Goal: Find specific page/section

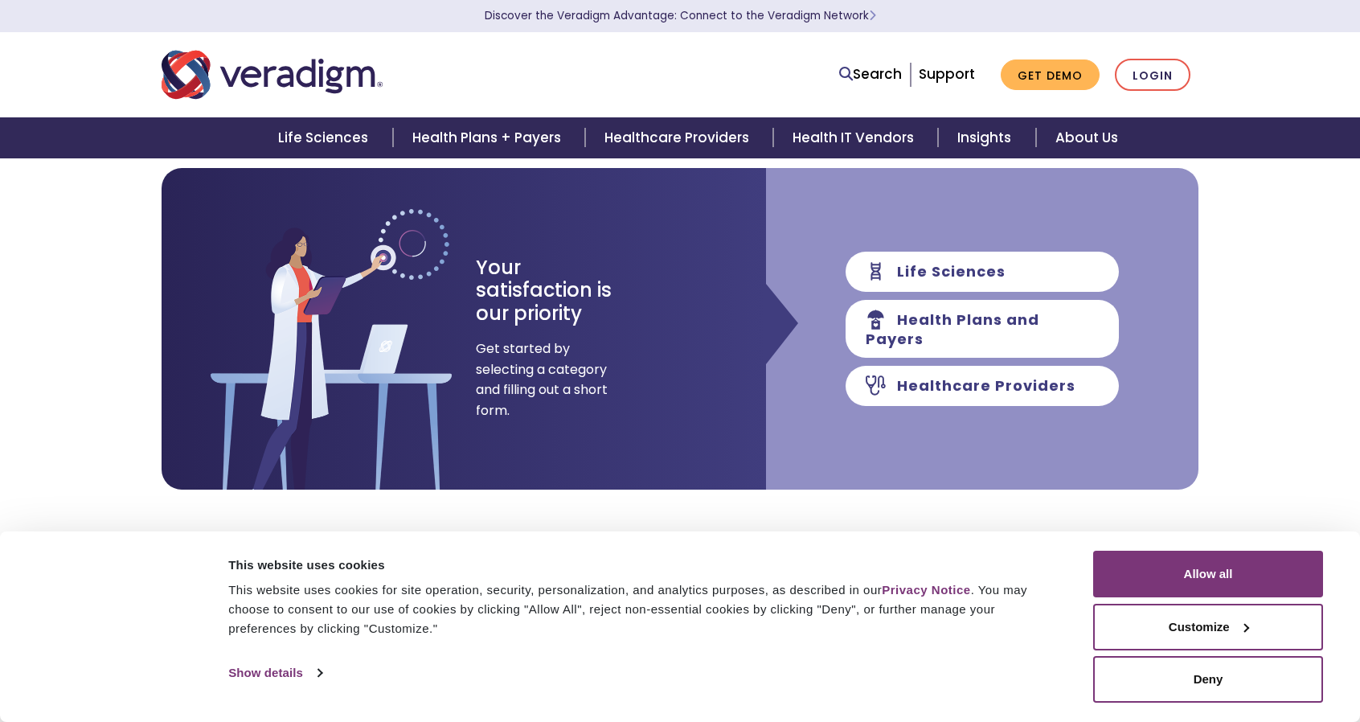
scroll to position [241, 0]
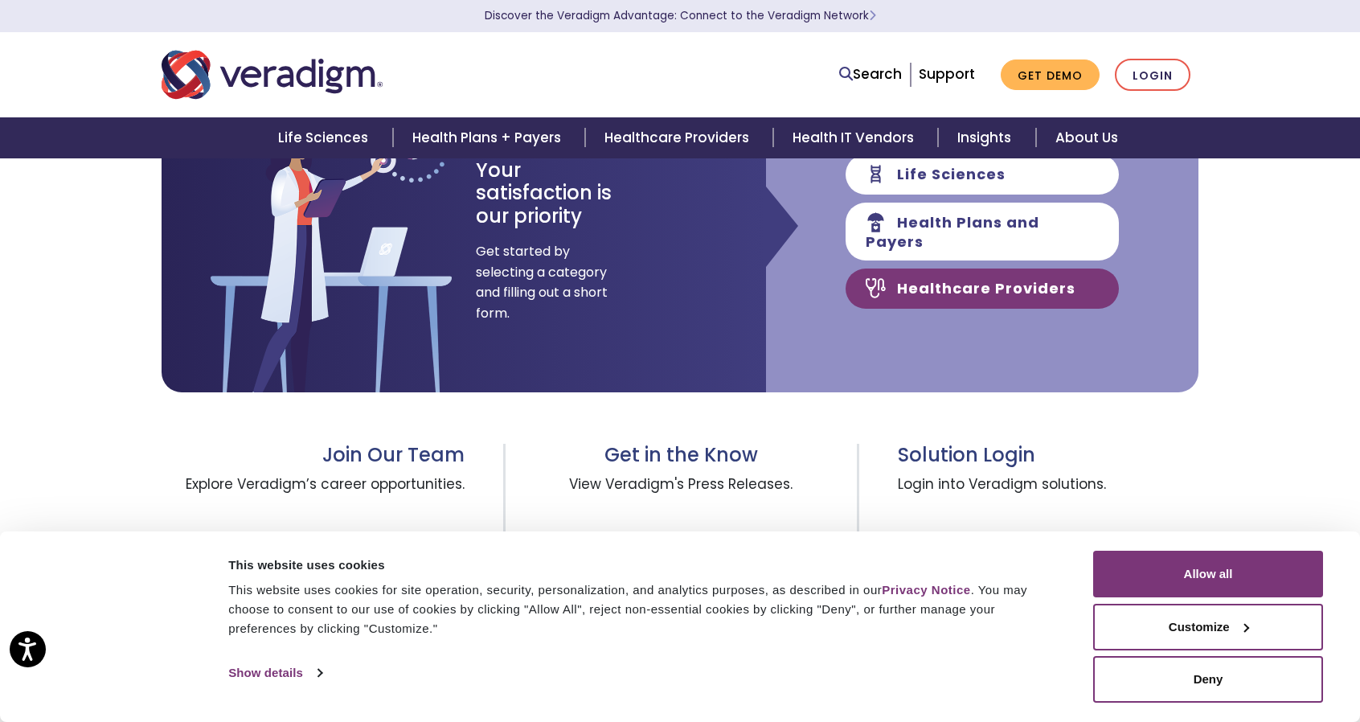
click at [935, 284] on link "Healthcare Providers" at bounding box center [982, 289] width 273 height 40
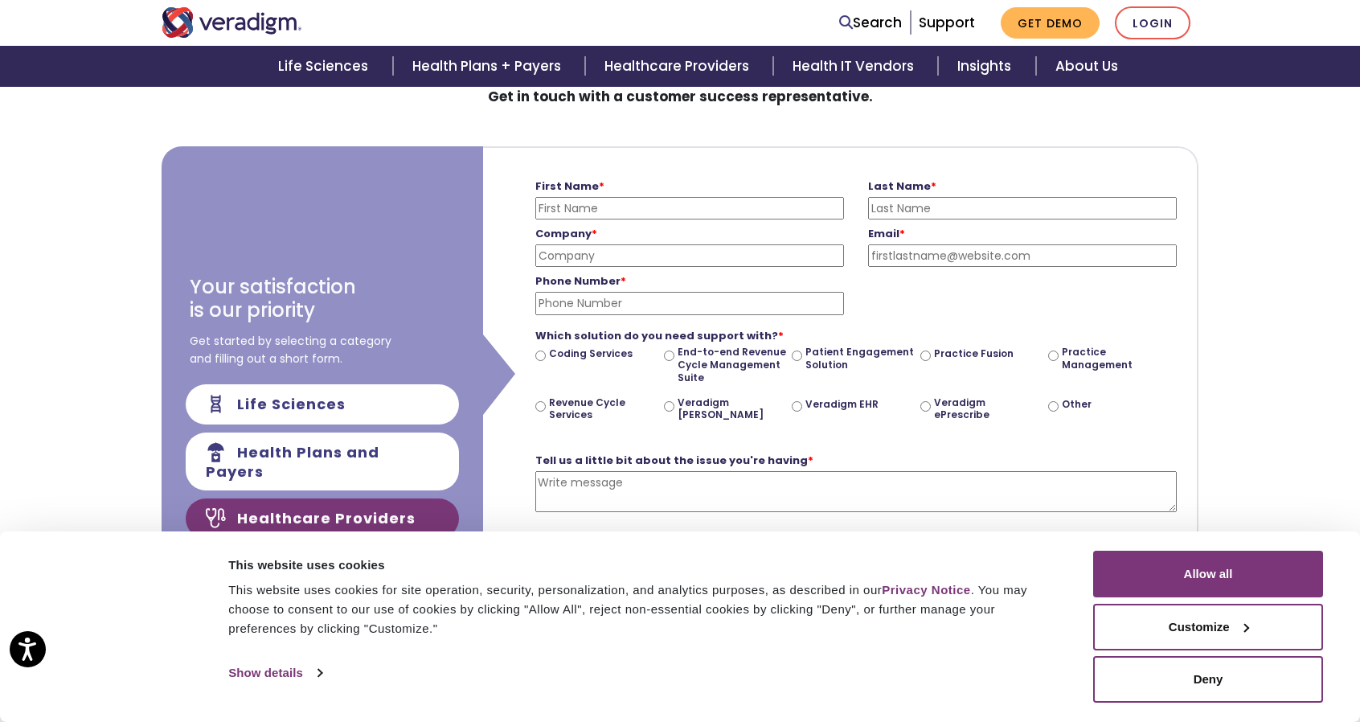
scroll to position [161, 0]
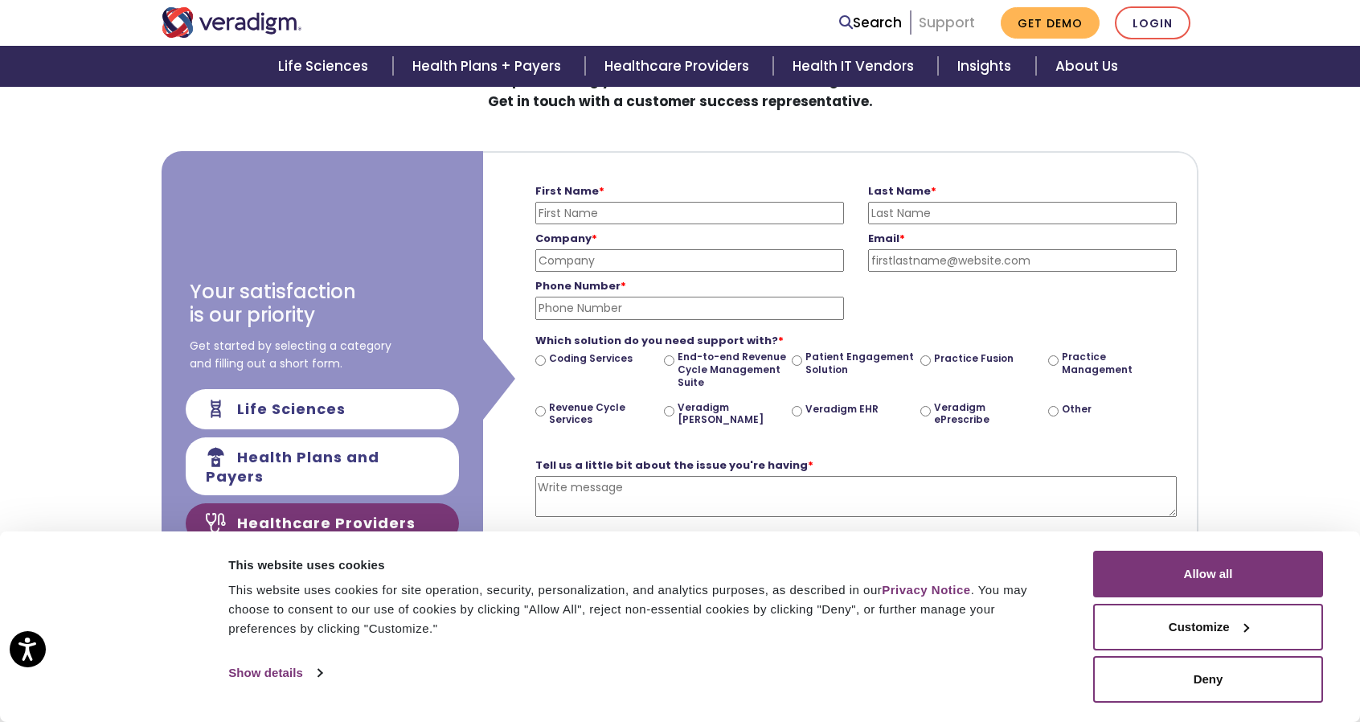
click at [960, 23] on link "Support" at bounding box center [947, 22] width 56 height 19
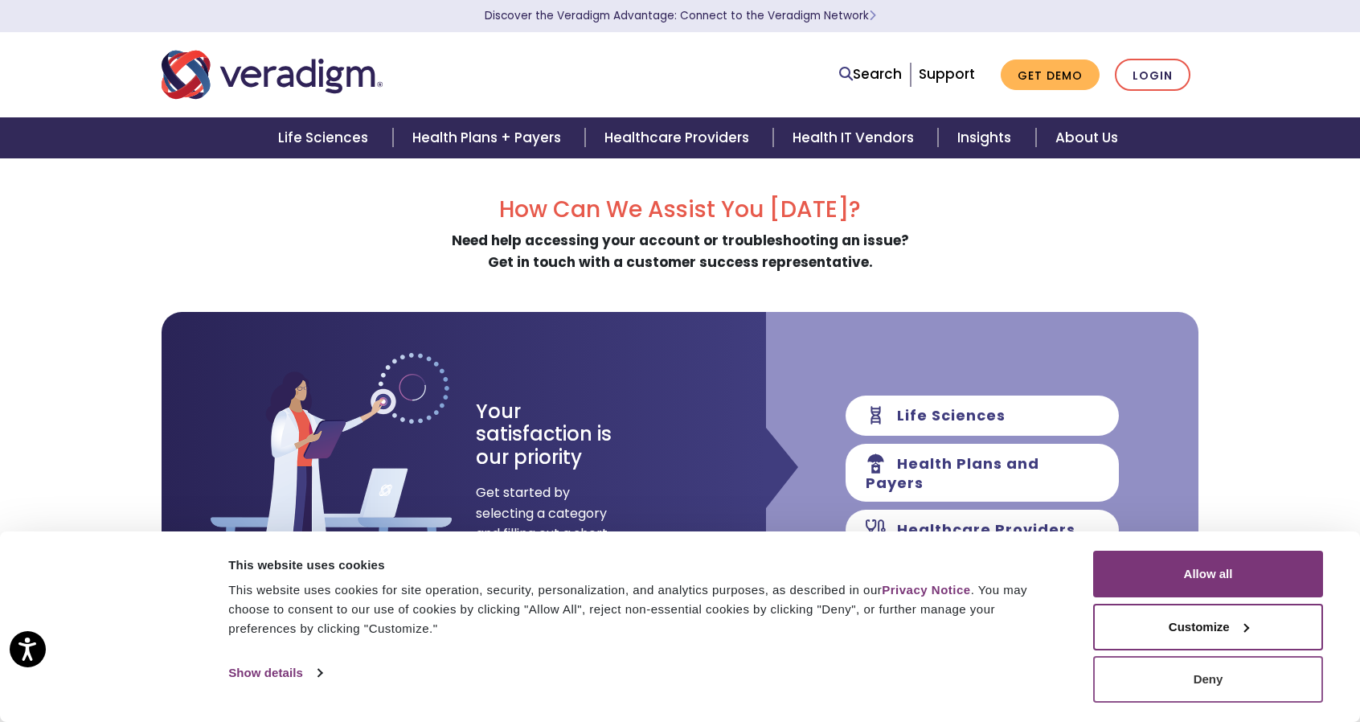
click at [1206, 680] on button "Deny" at bounding box center [1208, 679] width 230 height 47
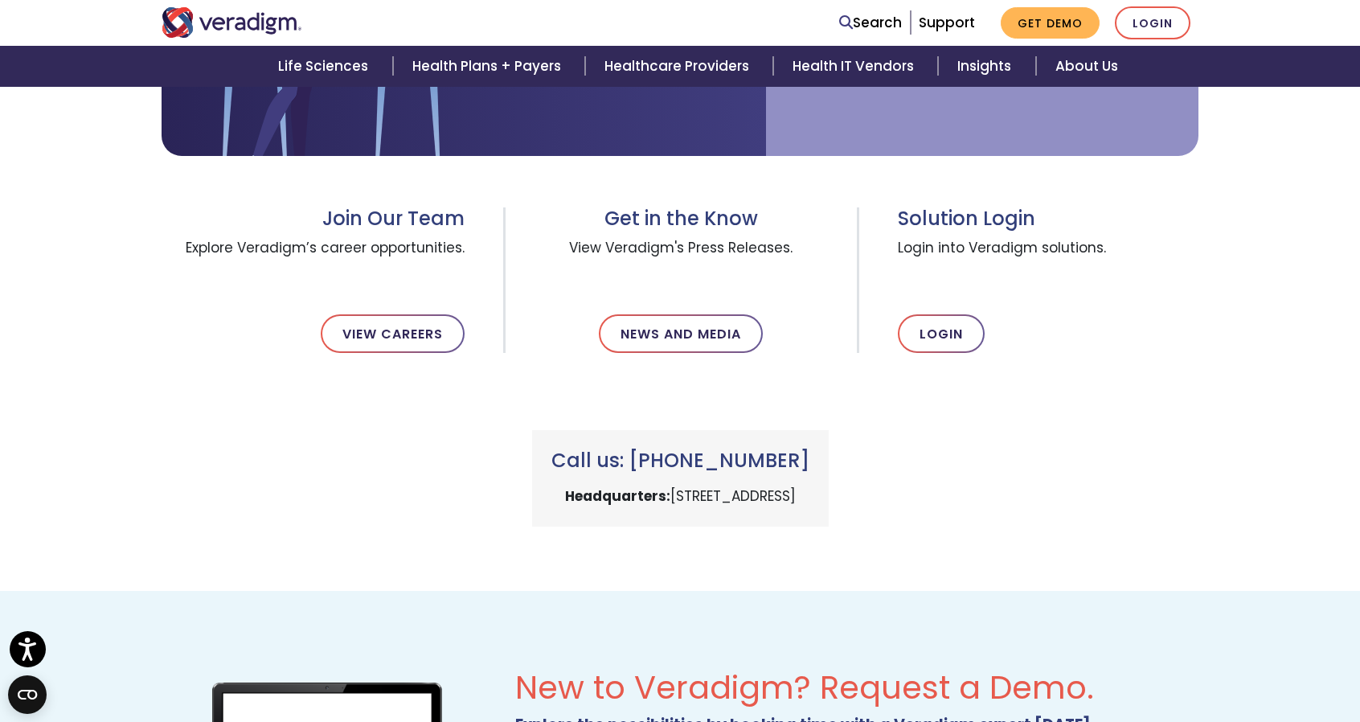
scroll to position [482, 0]
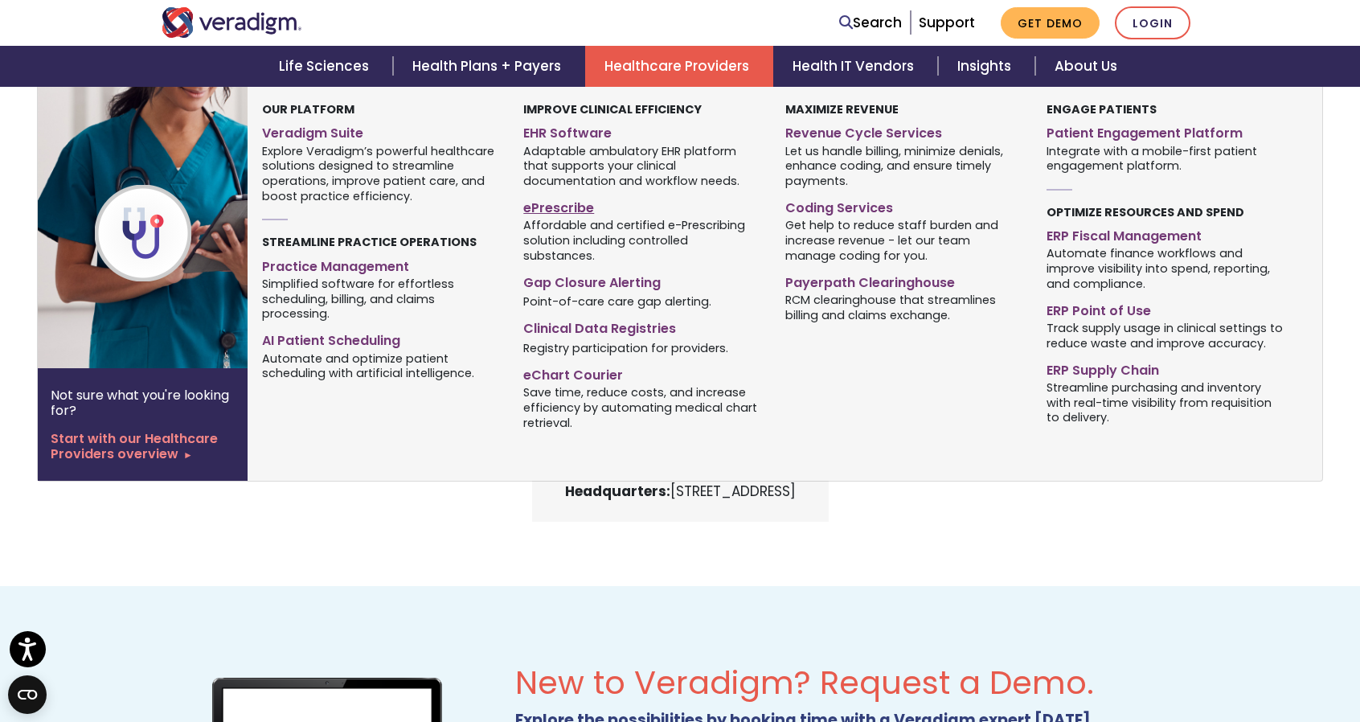
click at [563, 208] on link "ePrescribe" at bounding box center [641, 205] width 237 height 23
